Goal: Navigation & Orientation: Find specific page/section

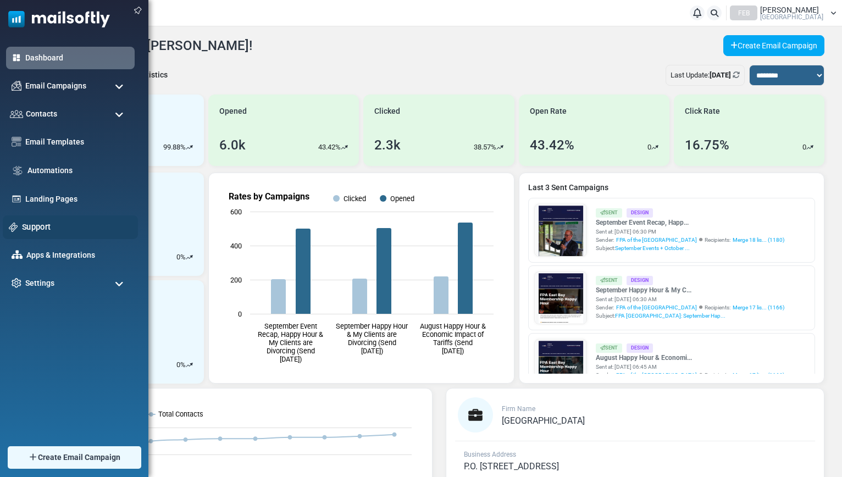
click at [36, 227] on link "Support" at bounding box center [77, 227] width 110 height 12
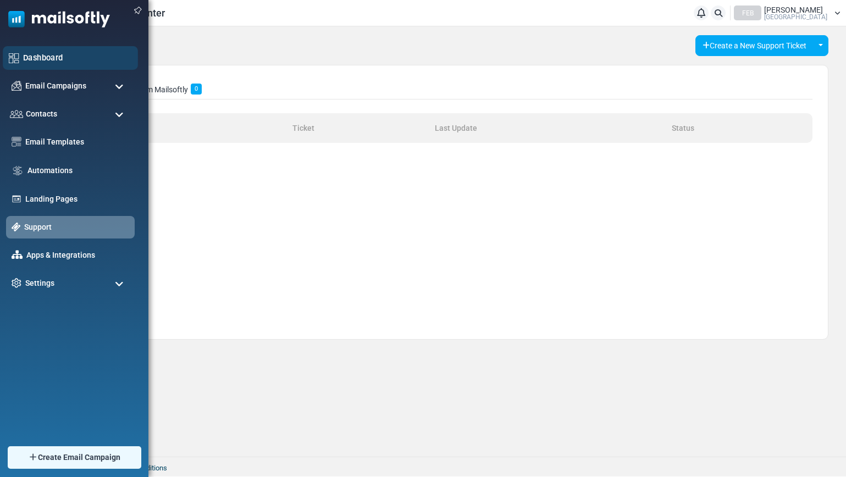
click at [38, 57] on link "Dashboard" at bounding box center [77, 58] width 109 height 12
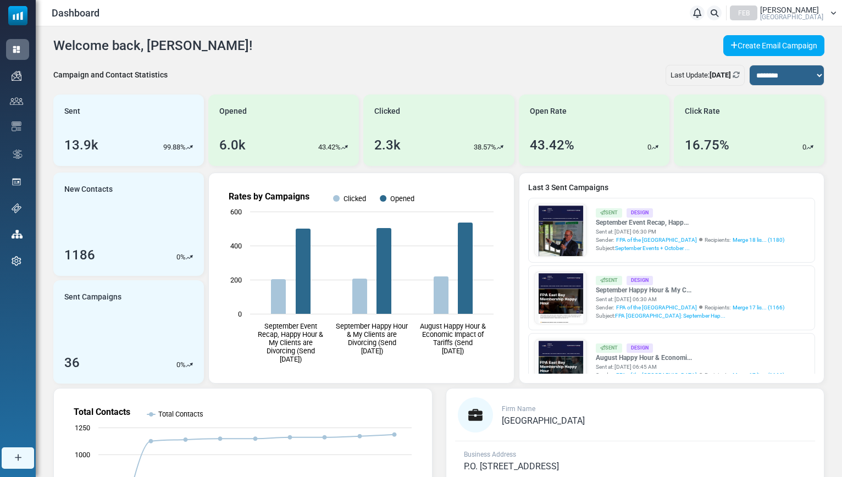
click at [794, 18] on span "Fpa East Bay" at bounding box center [791, 17] width 63 height 7
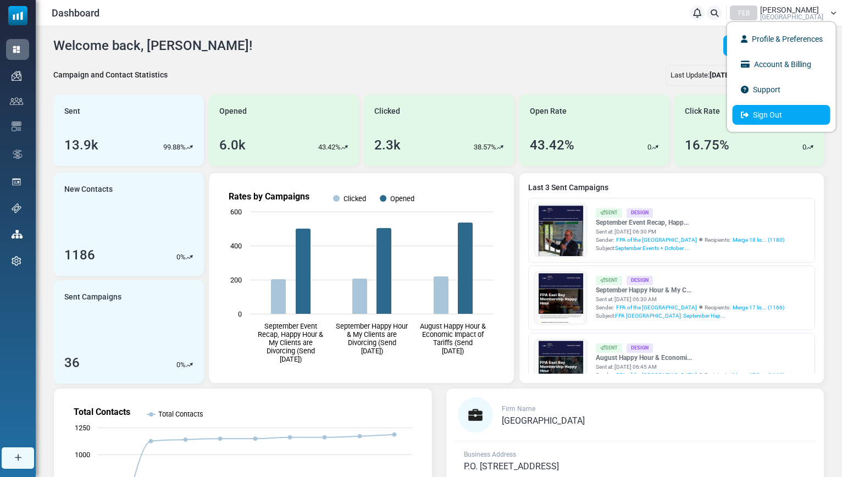
click at [767, 117] on link "Sign Out" at bounding box center [782, 115] width 98 height 20
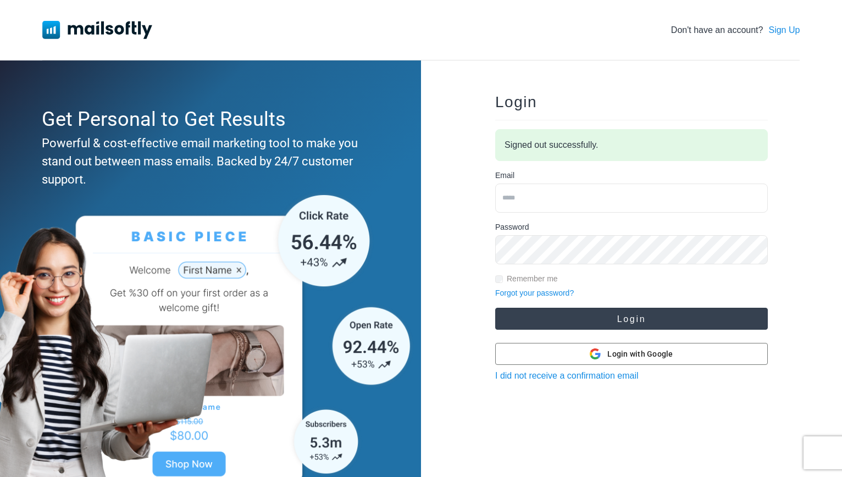
type input "**********"
click at [573, 313] on button "Login" at bounding box center [631, 319] width 273 height 22
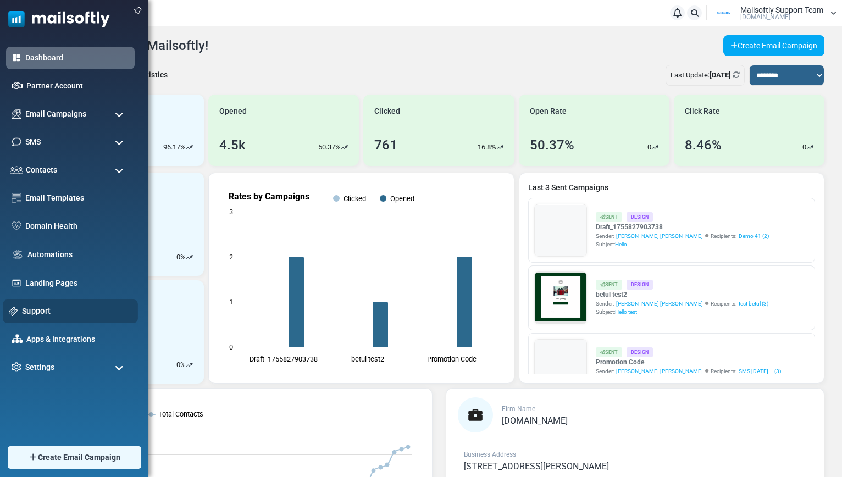
click at [34, 312] on link "Support" at bounding box center [77, 311] width 110 height 12
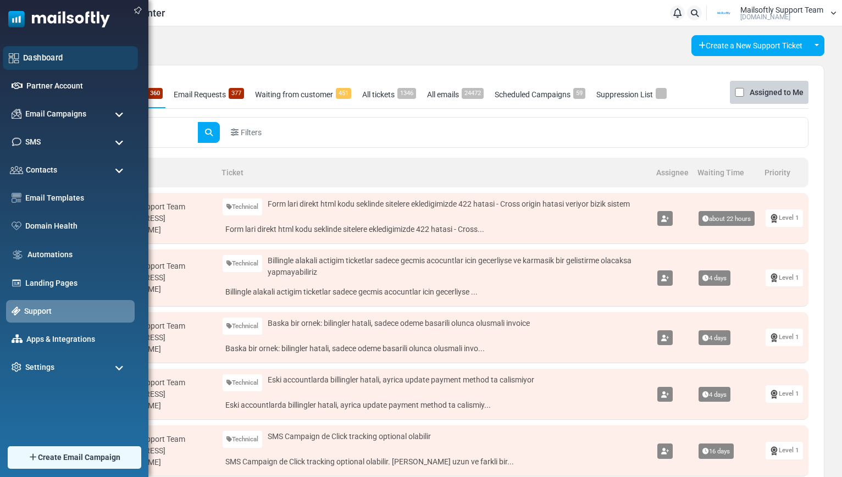
click at [37, 64] on div "Dashboard" at bounding box center [70, 58] width 135 height 24
click at [45, 57] on link "Dashboard" at bounding box center [77, 58] width 109 height 12
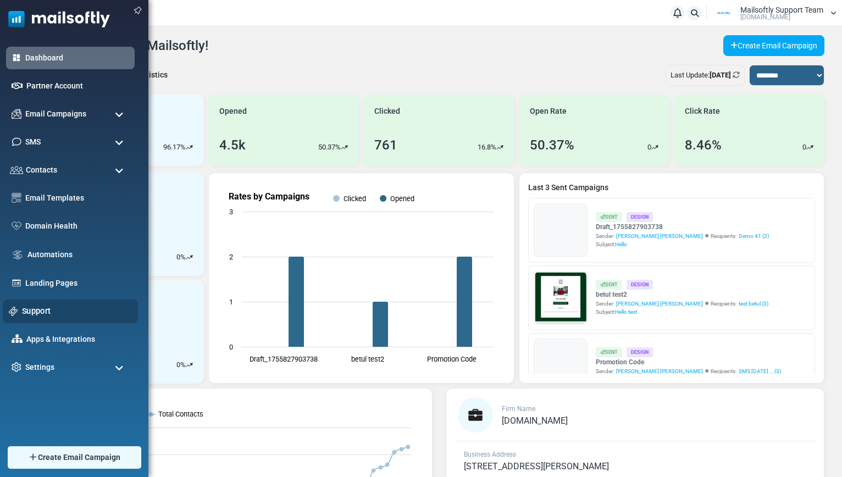
click at [38, 315] on link "Support" at bounding box center [77, 311] width 110 height 12
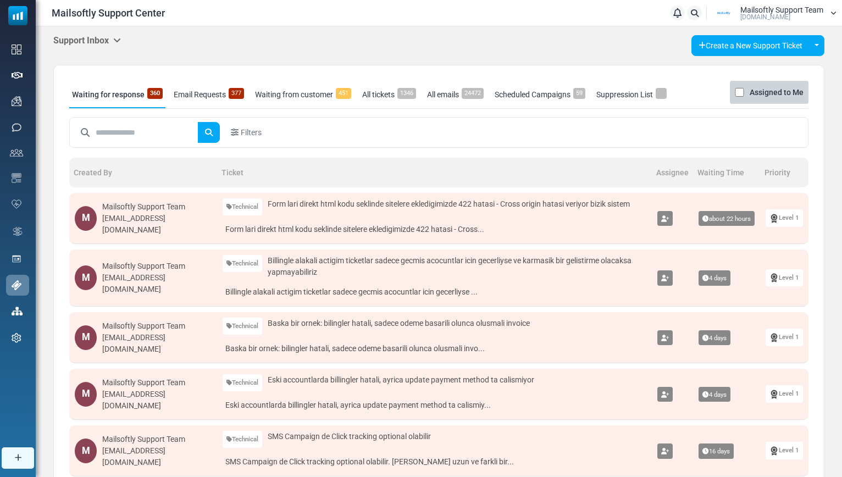
click at [121, 44] on icon at bounding box center [117, 40] width 8 height 9
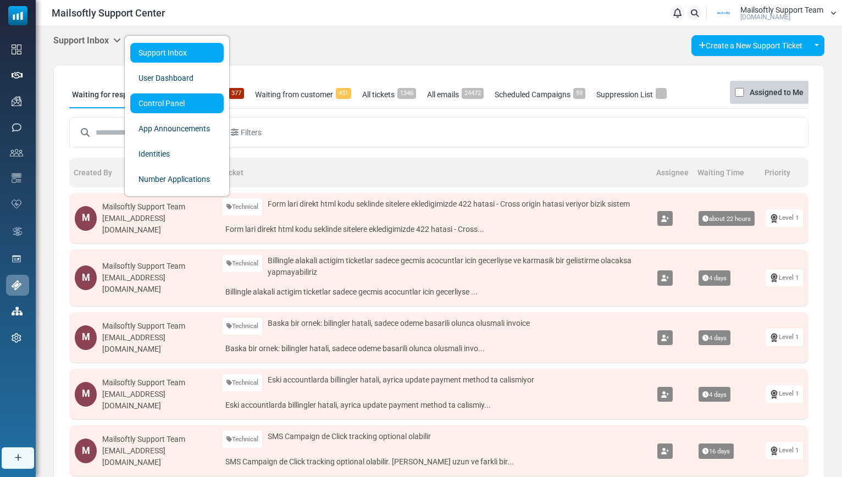
click at [156, 101] on link "Control Panel" at bounding box center [176, 103] width 93 height 20
